Goal: Task Accomplishment & Management: Manage account settings

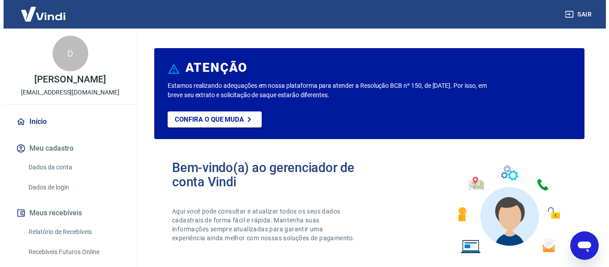
scroll to position [89, 0]
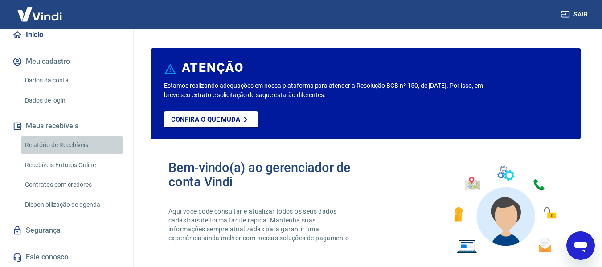
click at [84, 154] on link "Relatório de Recebíveis" at bounding box center [71, 145] width 101 height 18
